Goal: Obtain resource: Obtain resource

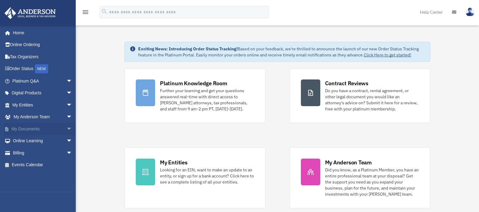
click at [66, 129] on span "arrow_drop_down" at bounding box center [72, 129] width 12 height 12
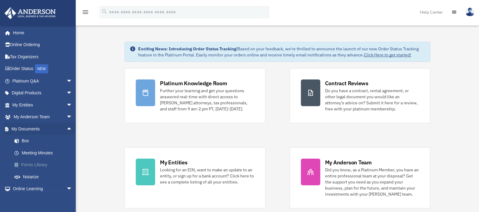
click at [44, 166] on link "Forms Library" at bounding box center [44, 165] width 73 height 12
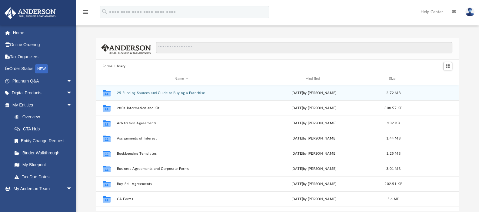
scroll to position [38, 0]
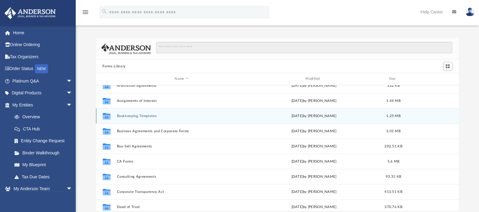
click at [145, 115] on button "Bookkeeping Templates" at bounding box center [182, 116] width 130 height 4
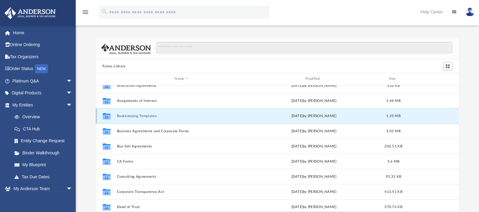
click at [145, 115] on button "Bookkeeping Templates" at bounding box center [182, 116] width 130 height 4
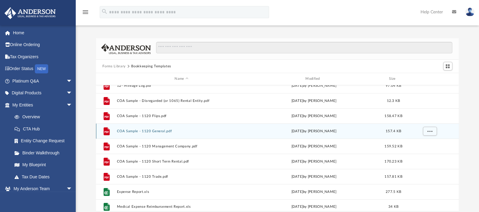
scroll to position [41, 0]
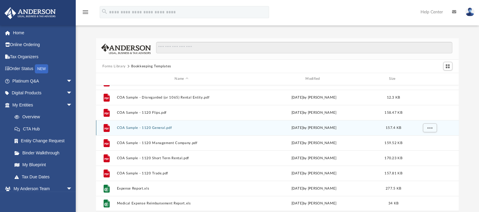
click at [161, 127] on button "COA Sample - 1120 General.pdf" at bounding box center [182, 128] width 130 height 4
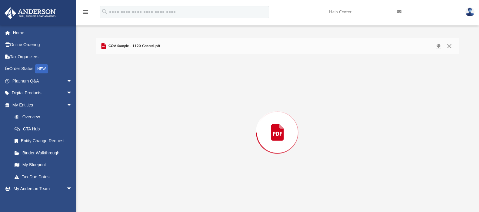
click at [161, 127] on div "Preview" at bounding box center [277, 132] width 363 height 156
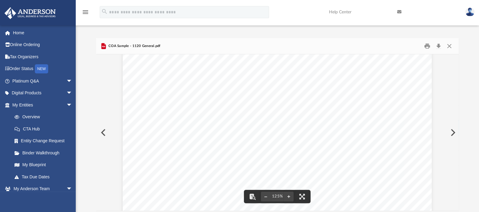
scroll to position [0, 0]
click at [102, 131] on button "Preview" at bounding box center [102, 132] width 13 height 17
click at [452, 132] on button "Preview" at bounding box center [452, 132] width 13 height 17
click at [103, 45] on icon "Preview" at bounding box center [103, 46] width 5 height 6
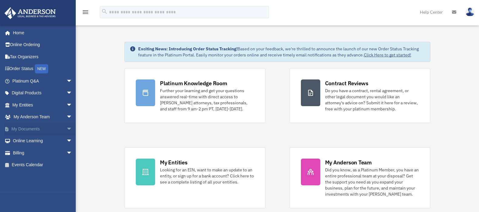
click at [66, 127] on span "arrow_drop_down" at bounding box center [72, 129] width 12 height 12
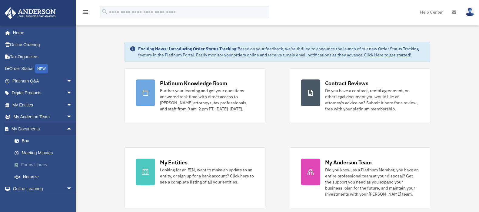
click at [39, 163] on link "Forms Library" at bounding box center [44, 165] width 73 height 12
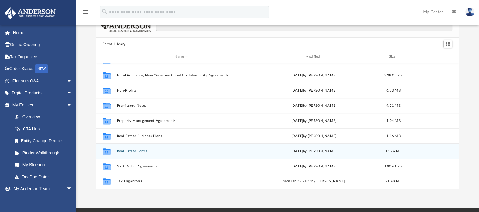
scroll to position [38, 0]
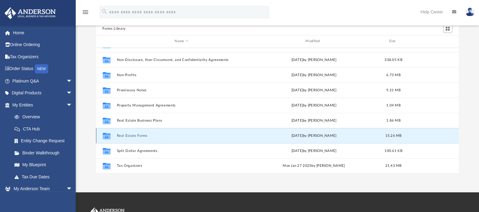
click at [133, 134] on button "Real Estate Forms" at bounding box center [182, 136] width 130 height 4
click at [131, 135] on button "Real Estate Forms" at bounding box center [182, 136] width 130 height 4
click at [129, 136] on button "Real Estate Forms" at bounding box center [182, 136] width 130 height 4
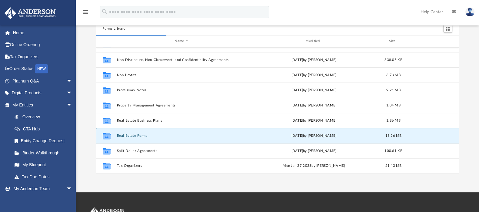
click at [129, 136] on button "Real Estate Forms" at bounding box center [182, 136] width 130 height 4
click at [145, 135] on button "Real Estate Forms" at bounding box center [182, 136] width 130 height 4
click at [106, 136] on icon "grid" at bounding box center [106, 135] width 8 height 6
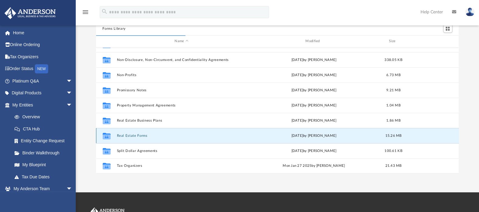
click at [103, 134] on icon "grid" at bounding box center [106, 136] width 8 height 5
click at [103, 135] on icon "grid" at bounding box center [106, 136] width 8 height 5
click at [106, 134] on icon "grid" at bounding box center [106, 136] width 8 height 5
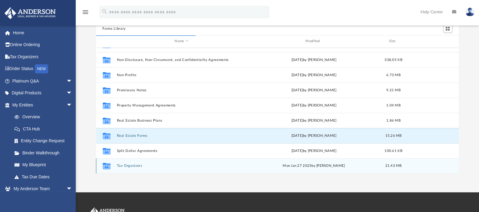
click at [101, 165] on div "Collaborated Folder" at bounding box center [106, 166] width 15 height 10
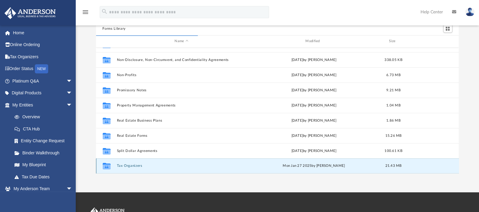
scroll to position [113, 357]
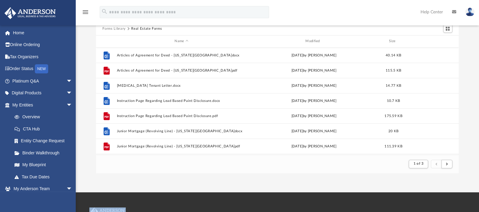
click at [104, 165] on footer "1 of 3" at bounding box center [277, 164] width 363 height 18
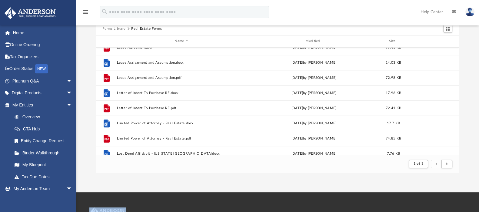
scroll to position [418, 0]
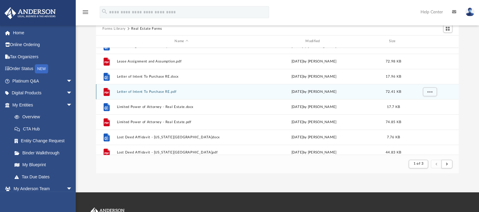
click at [147, 93] on div "File Letter of Intent To Purchase RE.pdf Wed Oct 5 2022 by Mary Acree 72.41 KB" at bounding box center [277, 91] width 363 height 15
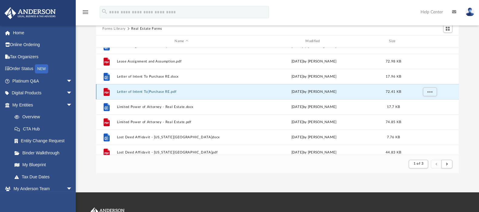
click at [147, 93] on div "File Letter of Intent To Purchase RE.pdf Wed Oct 5 2022 by Mary Acree 72.41 KB" at bounding box center [277, 91] width 363 height 15
click at [107, 91] on icon "grid" at bounding box center [106, 92] width 6 height 8
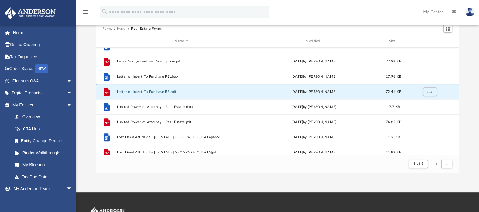
click at [152, 88] on div "File Letter of Intent To Purchase RE.pdf Wed Oct 5 2022 by Mary Acree 72.41 KB" at bounding box center [277, 91] width 363 height 15
click at [172, 92] on button "Letter of Intent To Purchase RE.pdf" at bounding box center [182, 92] width 130 height 4
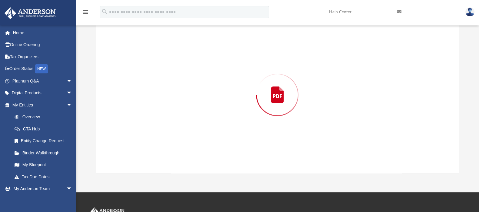
click at [172, 92] on div "Preview" at bounding box center [277, 95] width 363 height 156
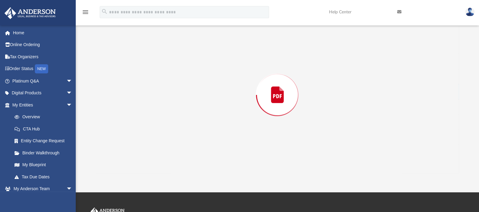
click at [172, 92] on div "Preview" at bounding box center [277, 95] width 363 height 156
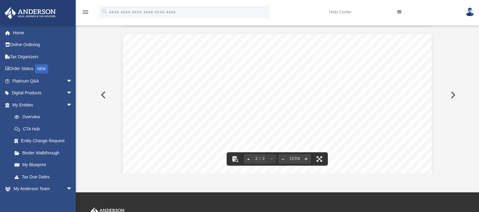
scroll to position [169, 0]
click at [102, 96] on button "Preview" at bounding box center [102, 94] width 13 height 17
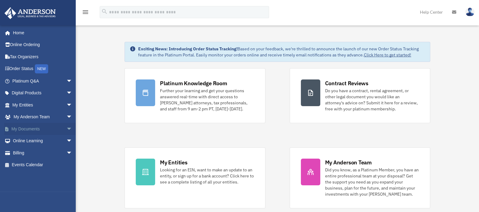
click at [66, 130] on span "arrow_drop_down" at bounding box center [72, 129] width 12 height 12
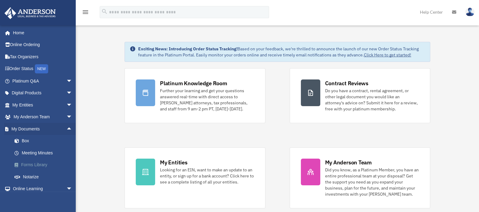
click at [30, 165] on link "Forms Library" at bounding box center [44, 165] width 73 height 12
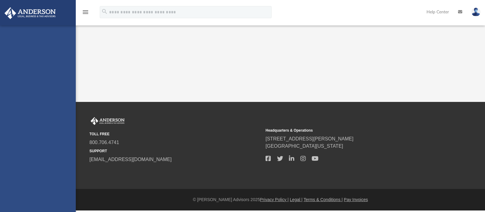
click at [31, 164] on div "[EMAIL_ADDRESS][DOMAIN_NAME] Sign Out [EMAIL_ADDRESS][DOMAIN_NAME] Home Online …" at bounding box center [38, 131] width 76 height 212
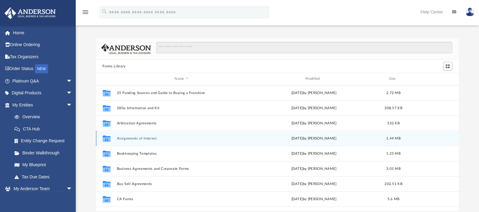
scroll to position [38, 0]
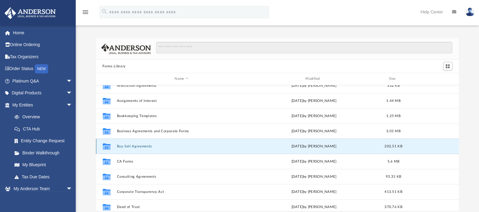
click at [120, 145] on button "Buy-Sell Agreements" at bounding box center [182, 146] width 130 height 4
click at [121, 145] on button "Buy-Sell Agreements" at bounding box center [182, 146] width 130 height 4
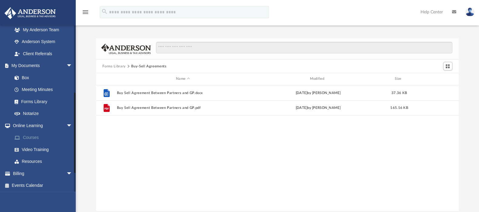
scroll to position [172, 0]
click at [37, 101] on link "Forms Library" at bounding box center [44, 101] width 73 height 12
click at [35, 105] on link "Forms Library" at bounding box center [44, 101] width 73 height 12
